Goal: Download file/media

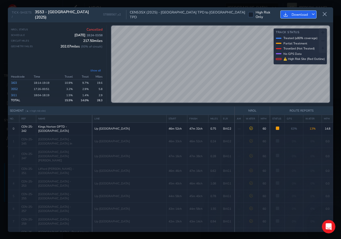
click at [304, 15] on span "Download" at bounding box center [300, 14] width 16 height 4
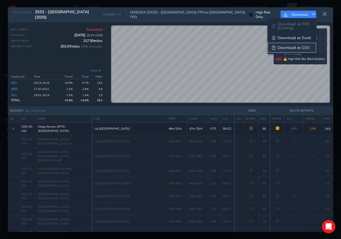
click at [293, 47] on span "Download as CSV" at bounding box center [294, 48] width 32 height 4
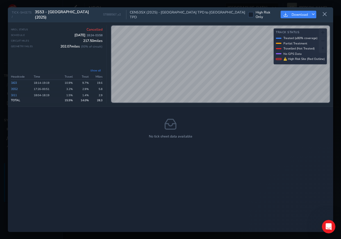
click at [16, 1] on div "TICK-SHEETS / 3S53 - West Midlands (2025) ST888567_v2 CEN53SX (2025) - Kings No…" at bounding box center [170, 119] width 341 height 239
click at [323, 14] on icon at bounding box center [324, 14] width 5 height 5
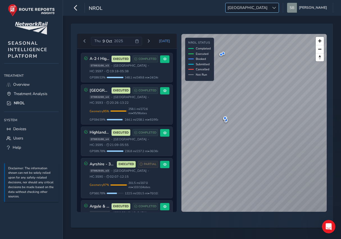
click at [277, 8] on div at bounding box center [273, 7] width 9 height 9
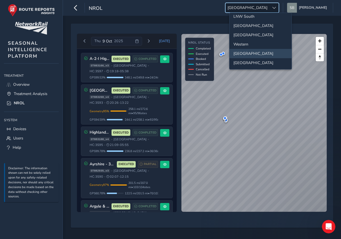
scroll to position [3, 0]
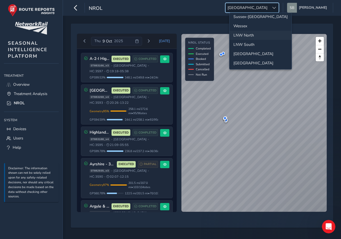
click at [251, 38] on li "LNW North" at bounding box center [261, 35] width 62 height 9
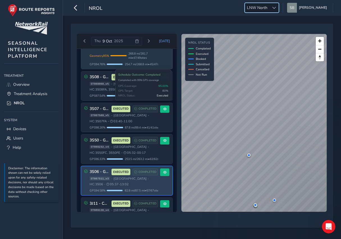
scroll to position [5, 0]
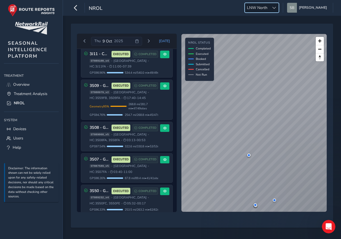
click at [278, 8] on div at bounding box center [273, 7] width 9 height 9
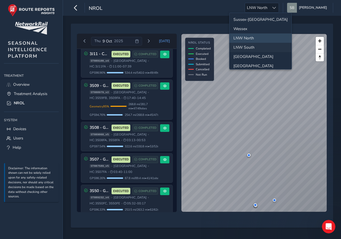
click at [266, 46] on li "LNW South" at bounding box center [261, 47] width 62 height 9
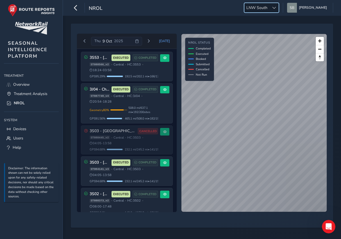
scroll to position [0, 0]
